Goal: Find specific page/section: Find specific page/section

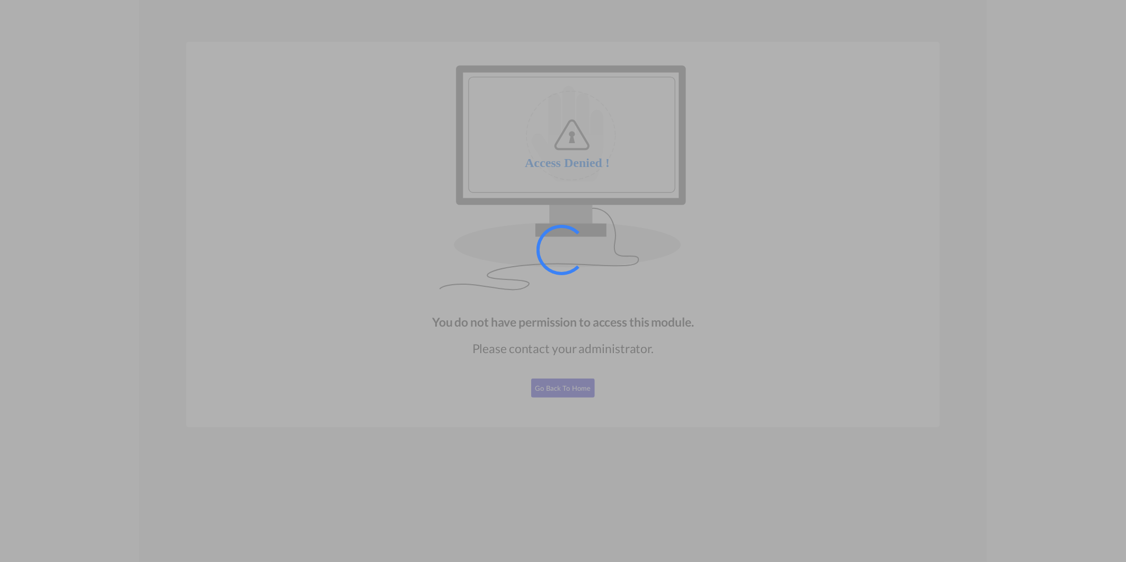
click at [828, 139] on div at bounding box center [563, 281] width 1126 height 562
click at [579, 396] on div at bounding box center [563, 281] width 1126 height 562
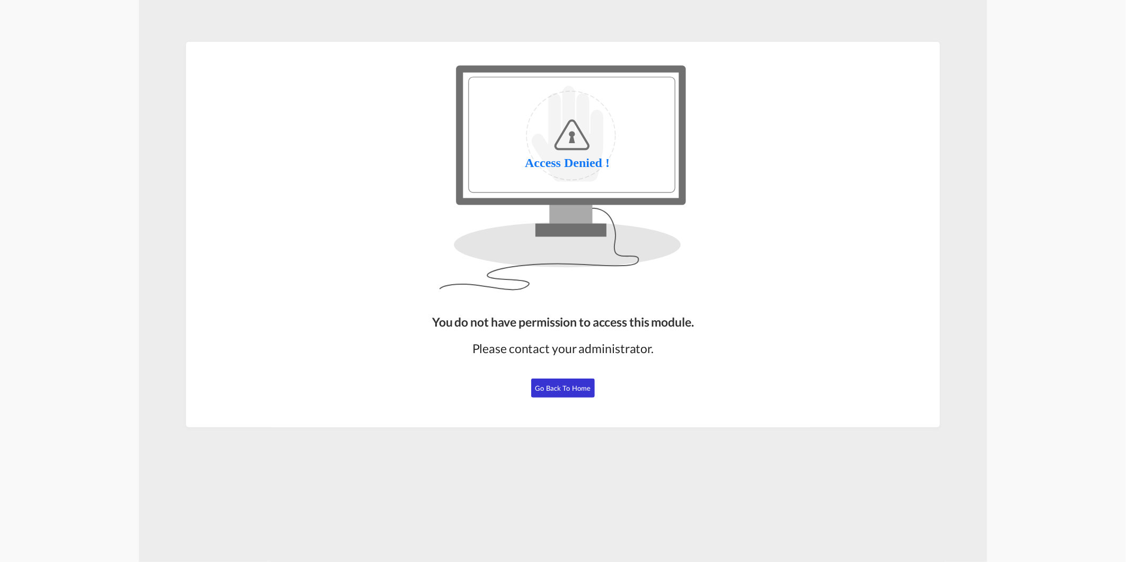
click at [552, 387] on span "Go Back to Home" at bounding box center [564, 388] width 56 height 8
